Goal: Entertainment & Leisure: Consume media (video, audio)

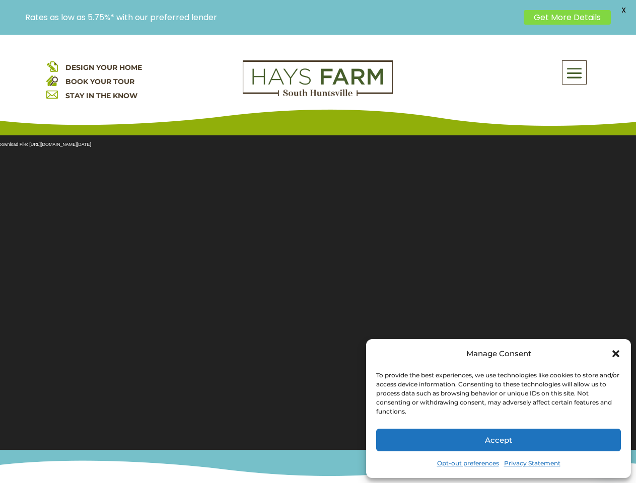
click at [318, 259] on section "Video Player Media error: Format(s) not supported or source(s) not found Downlo…" at bounding box center [318, 286] width 636 height 327
click at [575, 73] on span at bounding box center [575, 72] width 24 height 23
click at [318, 287] on section "Video Player Media error: Format(s) not supported or source(s) not found Downlo…" at bounding box center [318, 286] width 636 height 327
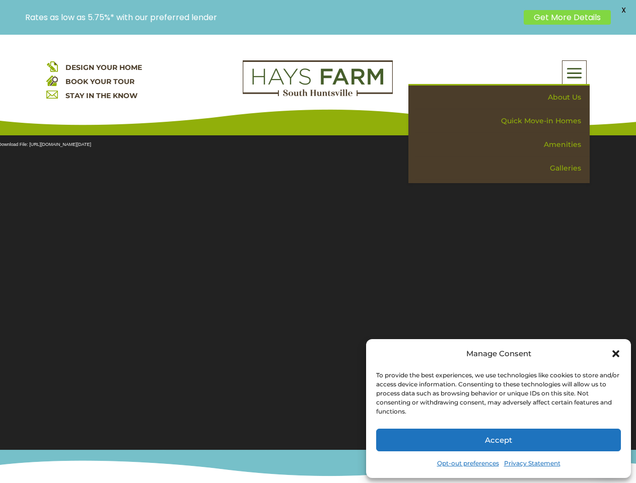
click at [318, 287] on section "Video Player Media error: Format(s) not supported or source(s) not found Downlo…" at bounding box center [318, 286] width 636 height 327
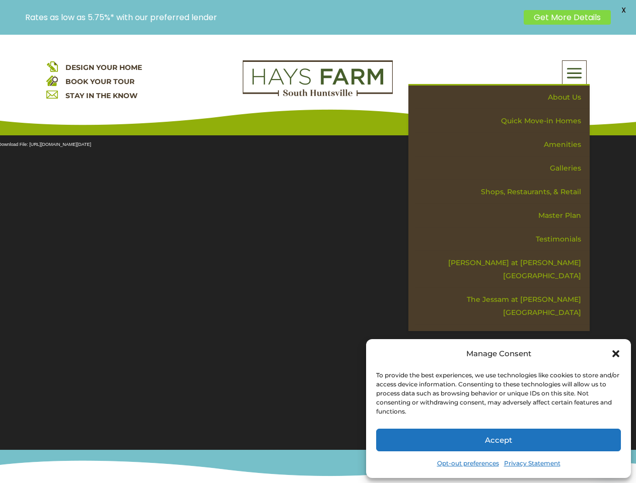
click at [623, 10] on span "X" at bounding box center [623, 10] width 15 height 15
